Goal: Navigation & Orientation: Go to known website

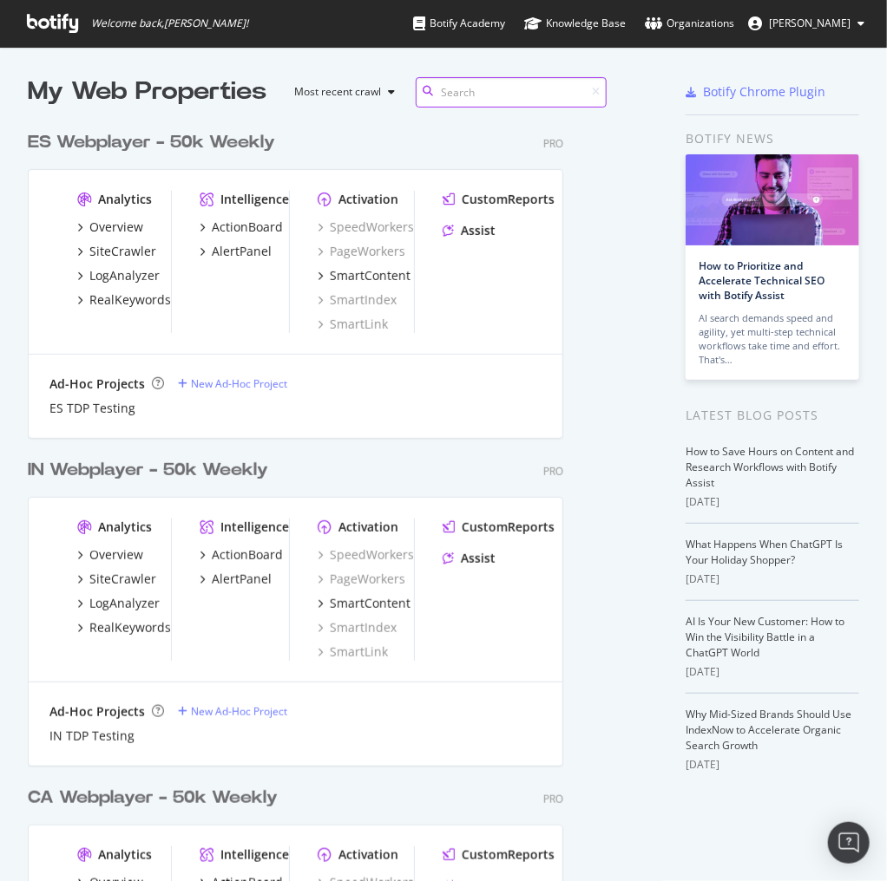
scroll to position [4004, 594]
